Goal: Information Seeking & Learning: Check status

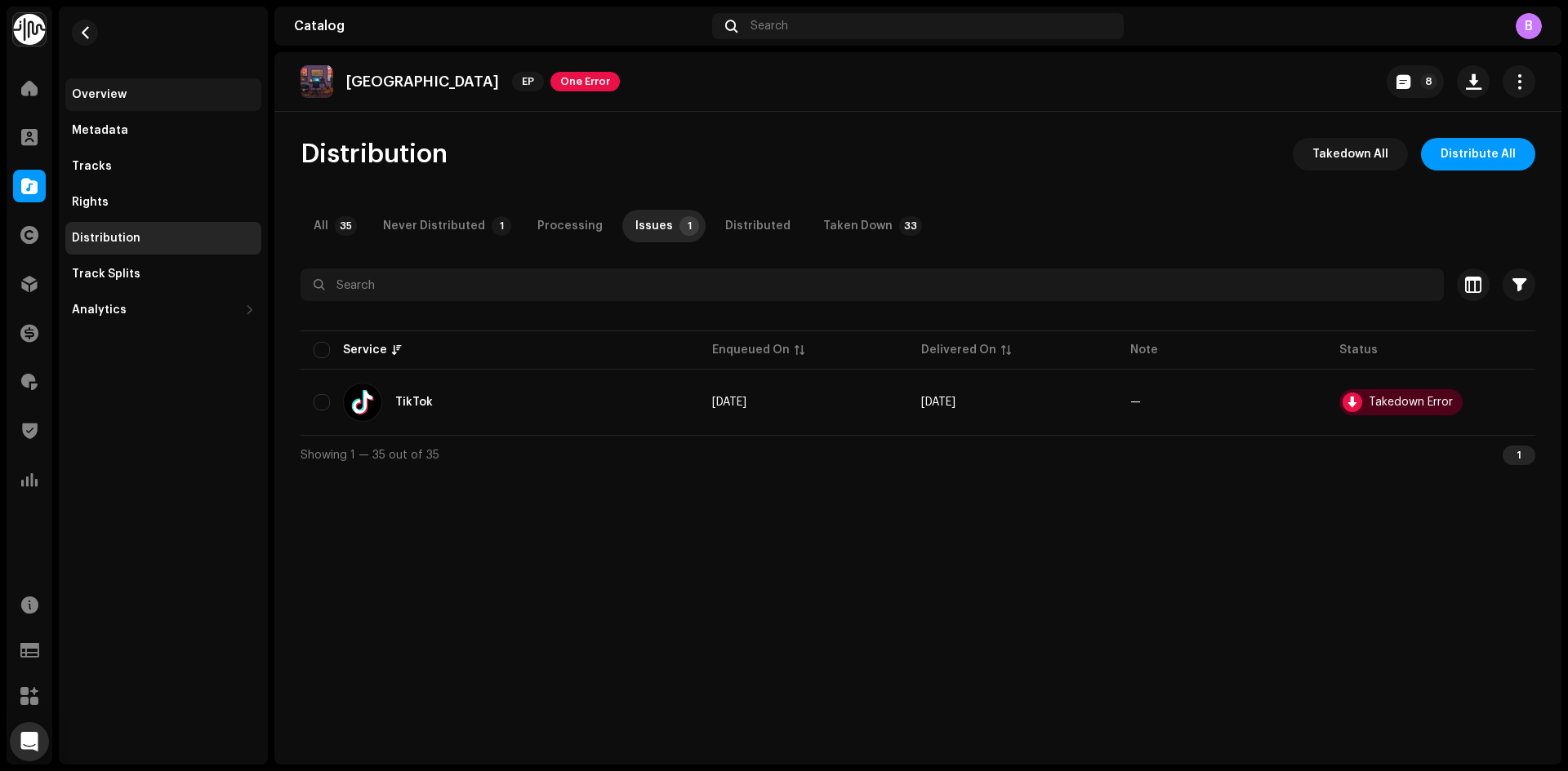
click at [132, 82] on div "Overview" at bounding box center [163, 94] width 196 height 32
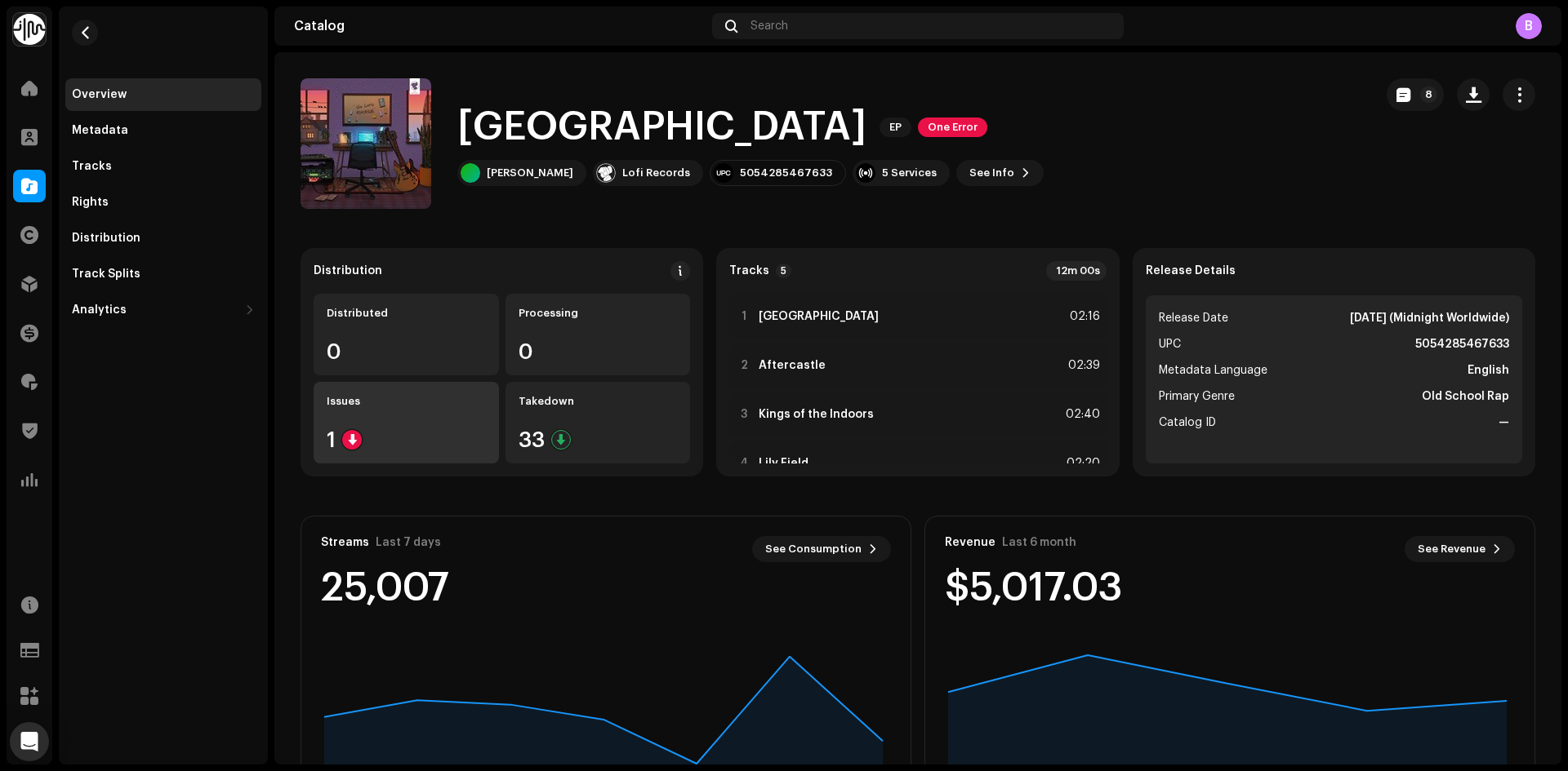
click at [408, 418] on div "Issues 1" at bounding box center [407, 423] width 186 height 82
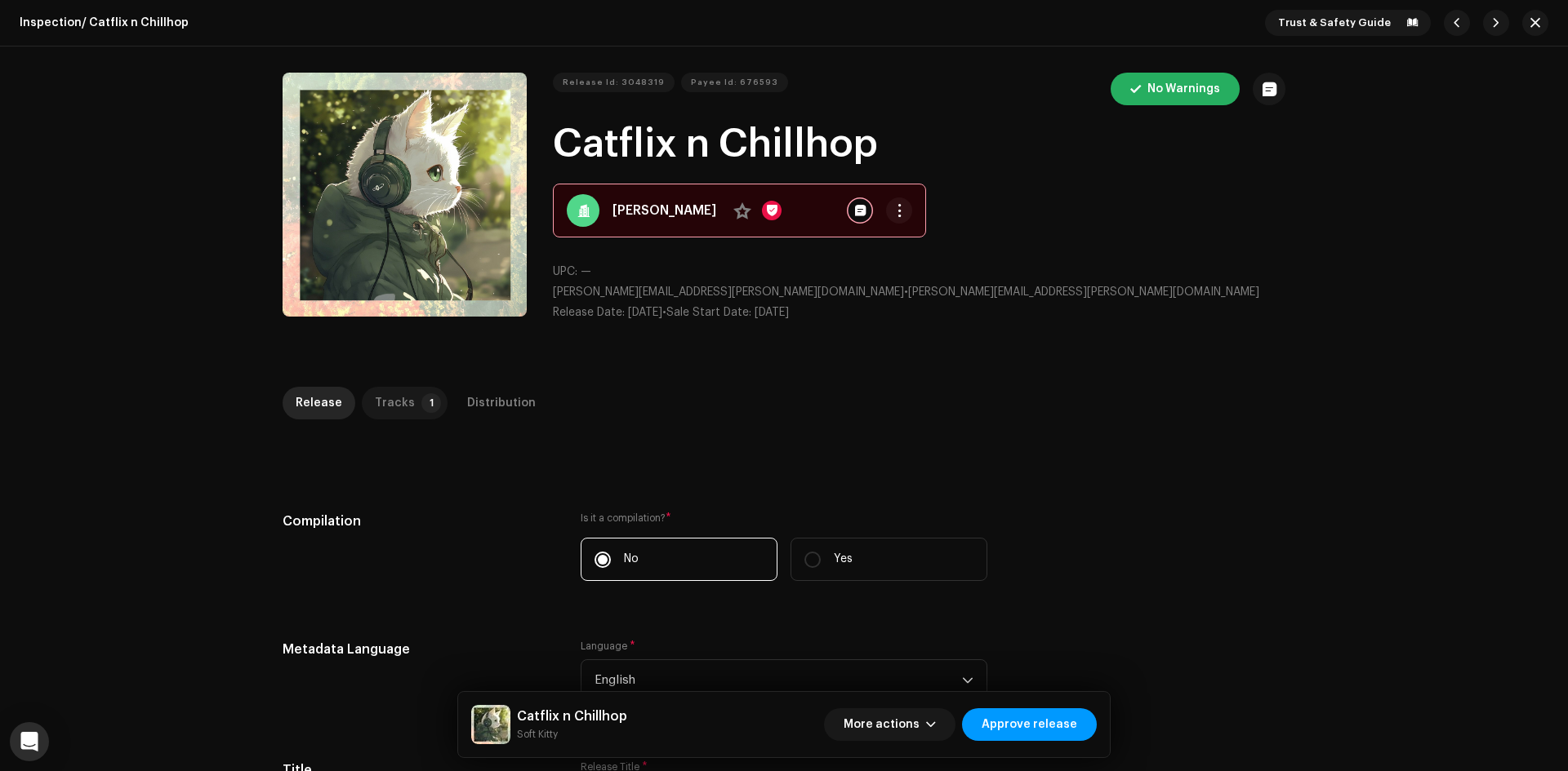
click at [421, 404] on p-badge "1" at bounding box center [431, 404] width 20 height 20
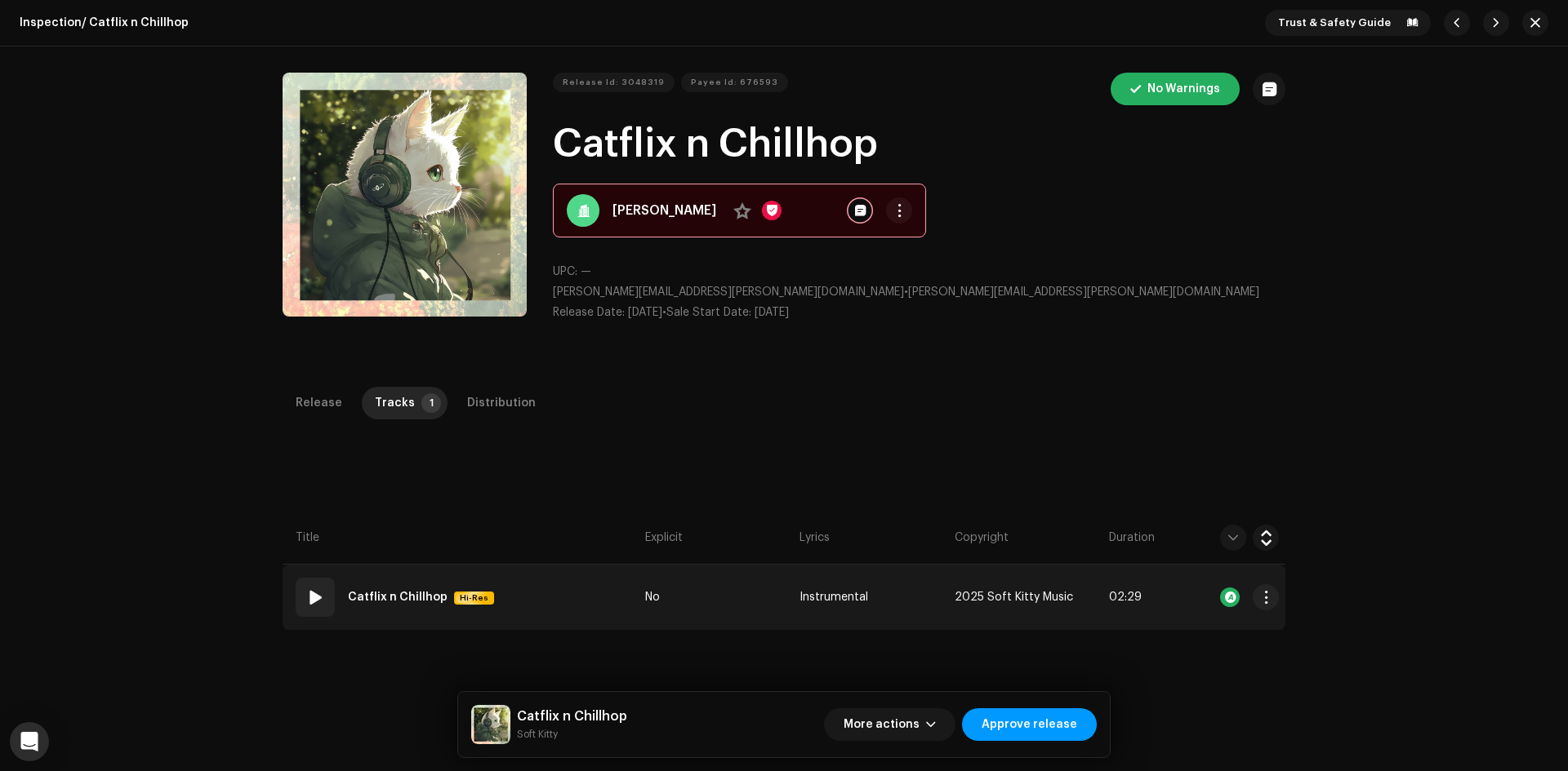
scroll to position [163, 0]
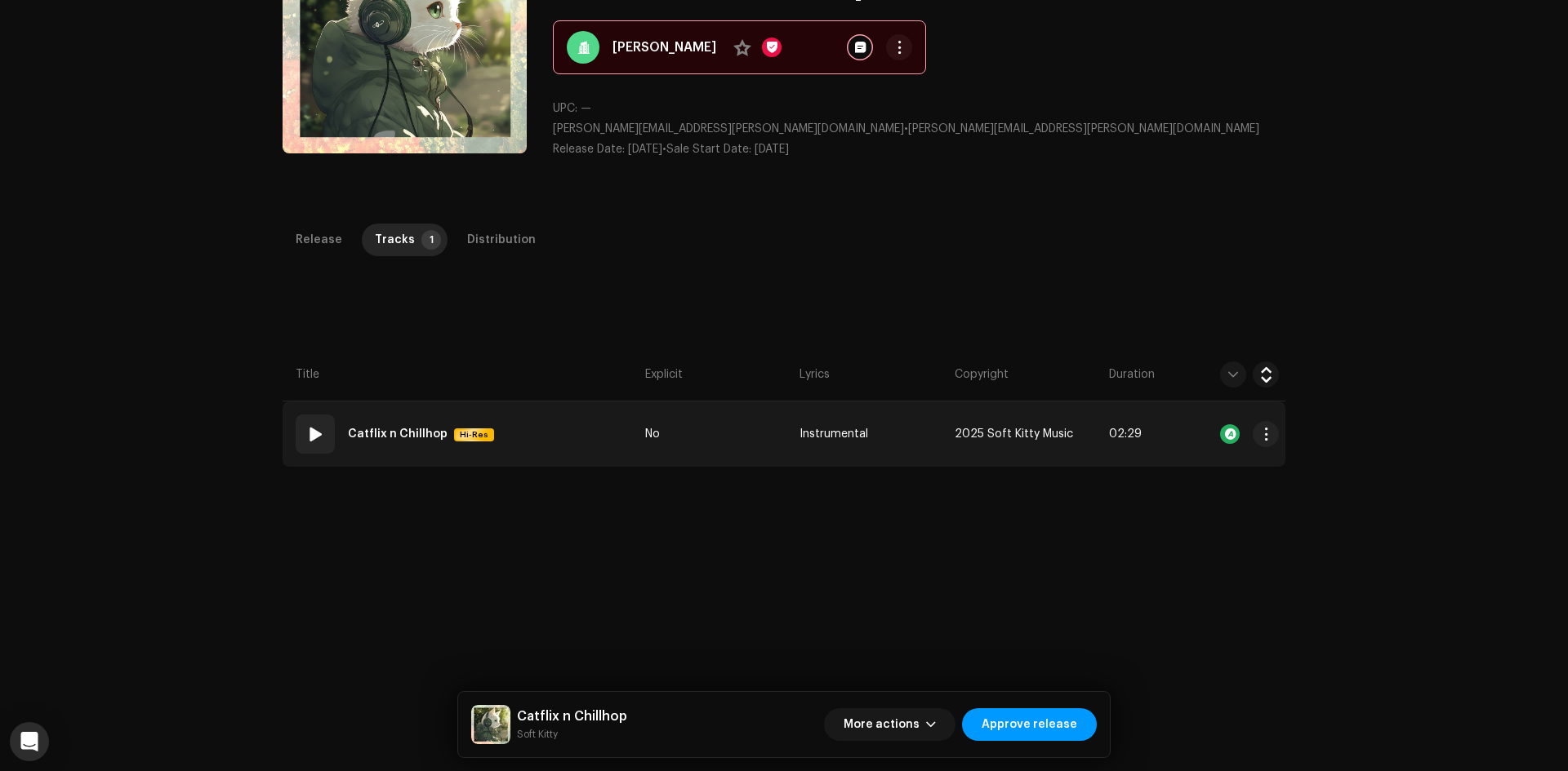
click at [544, 429] on td "01 Catflix n Chillhop Hi-Res" at bounding box center [460, 434] width 356 height 65
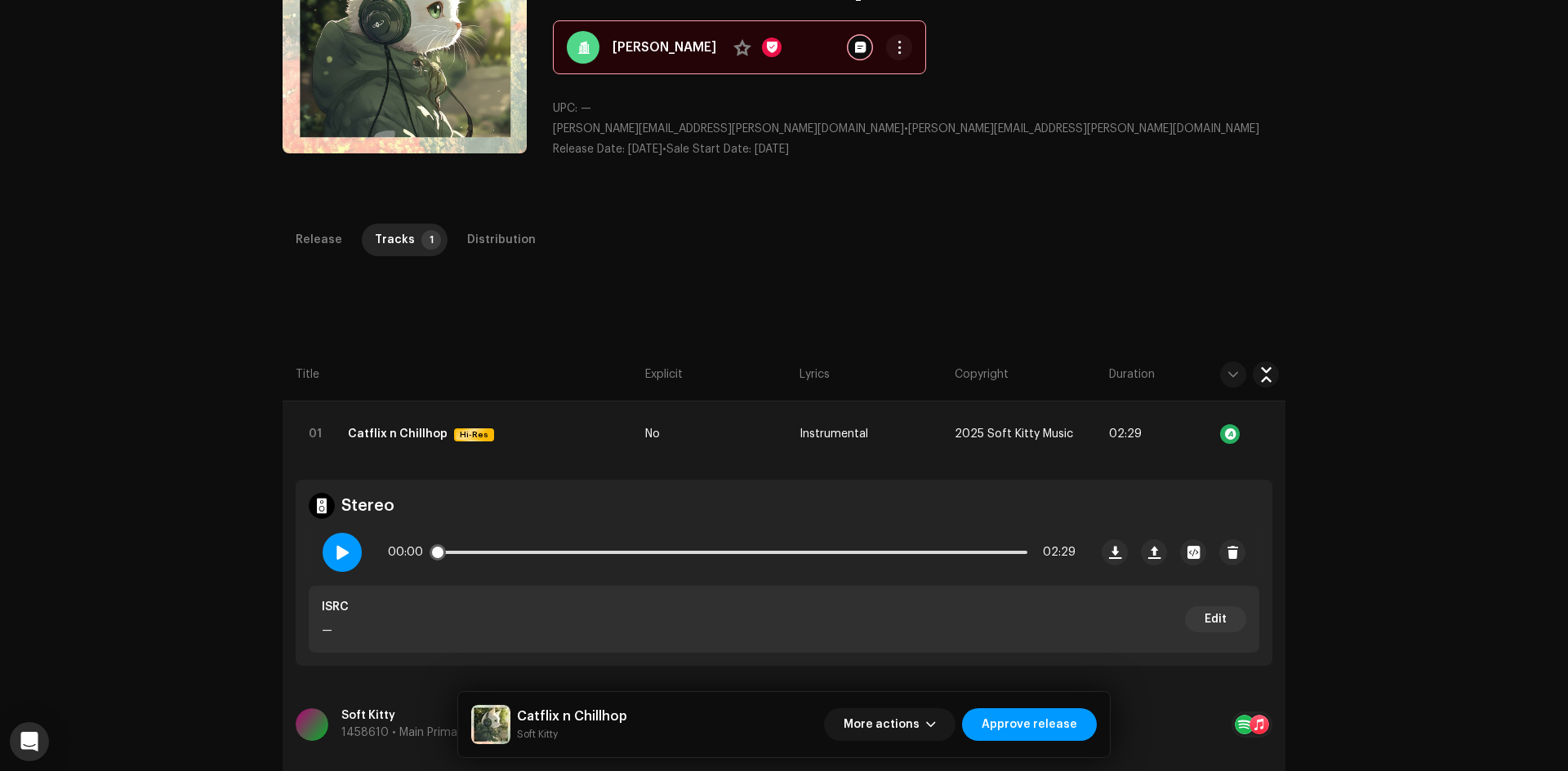
click at [349, 553] on div at bounding box center [342, 552] width 39 height 39
click at [516, 549] on div "00:08 02:29" at bounding box center [731, 552] width 687 height 32
click at [519, 557] on div "00:09 02:29" at bounding box center [731, 552] width 687 height 32
click at [523, 552] on p-slider at bounding box center [731, 552] width 591 height 3
click at [606, 557] on div "00:24 02:29" at bounding box center [731, 552] width 687 height 32
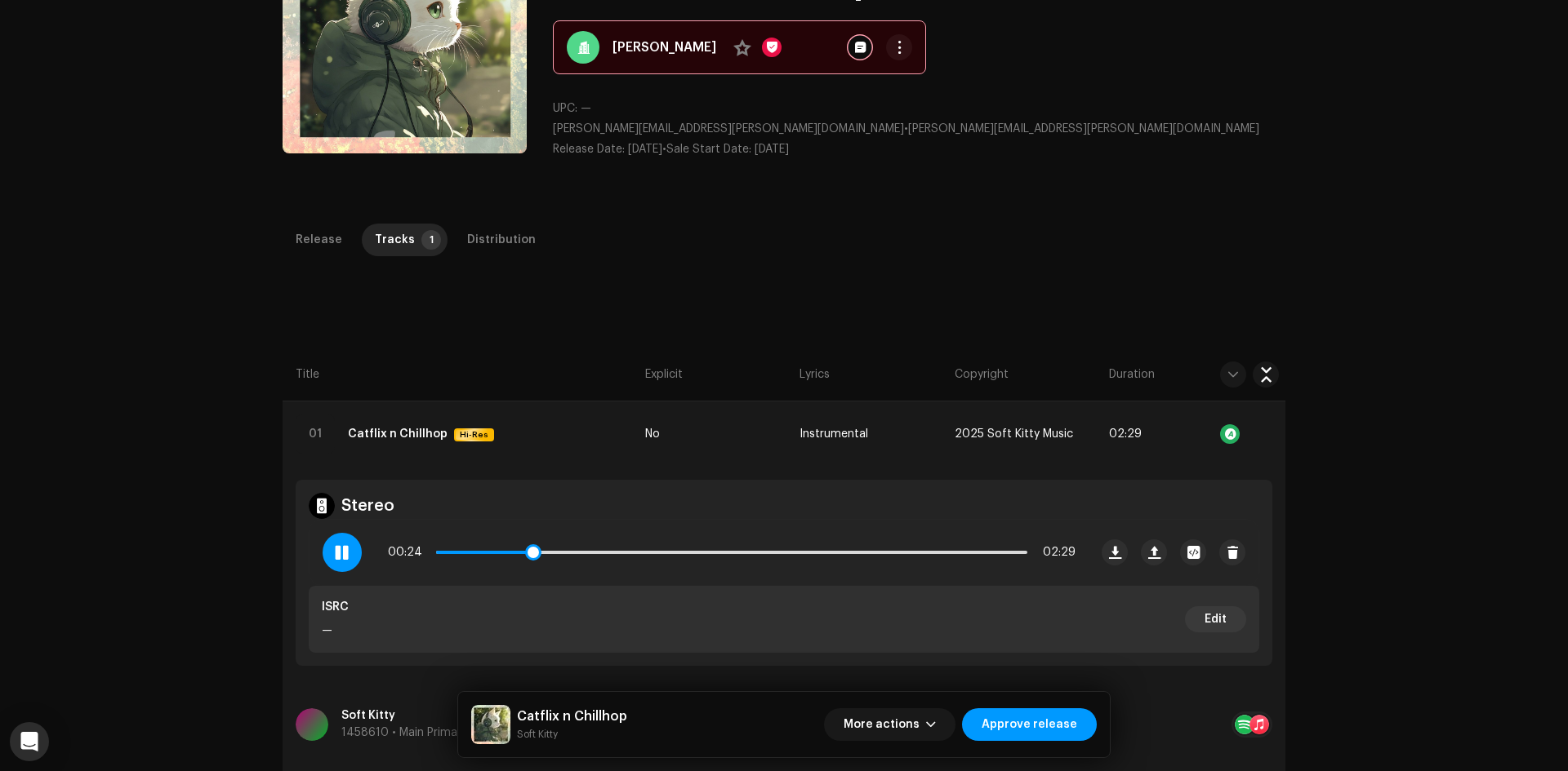
click at [607, 552] on p-slider at bounding box center [731, 552] width 591 height 3
click at [330, 552] on div at bounding box center [342, 552] width 39 height 39
